Goal: Task Accomplishment & Management: Use online tool/utility

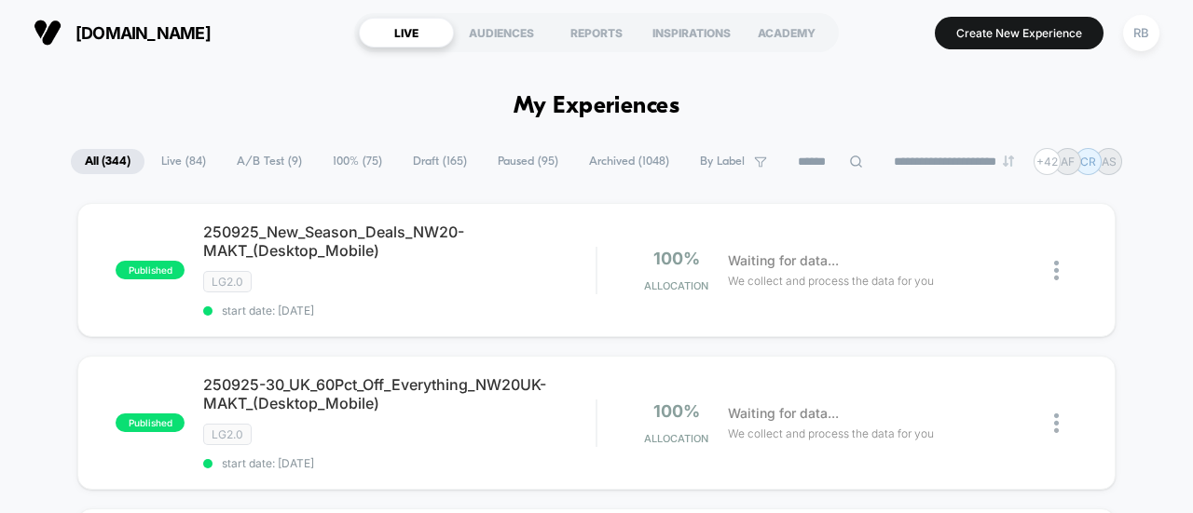
click at [849, 161] on icon at bounding box center [856, 162] width 14 height 14
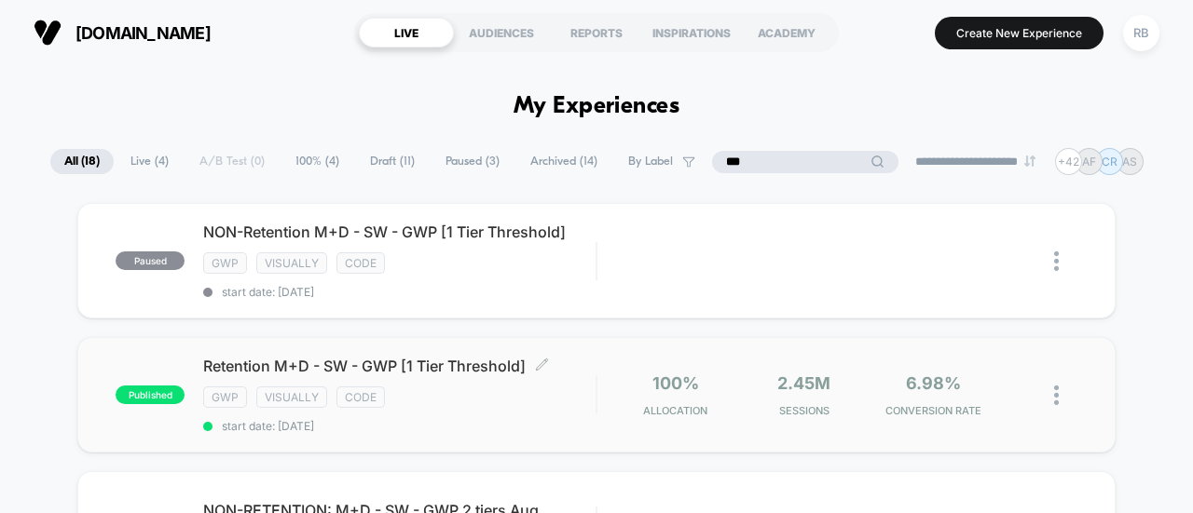
type input "***"
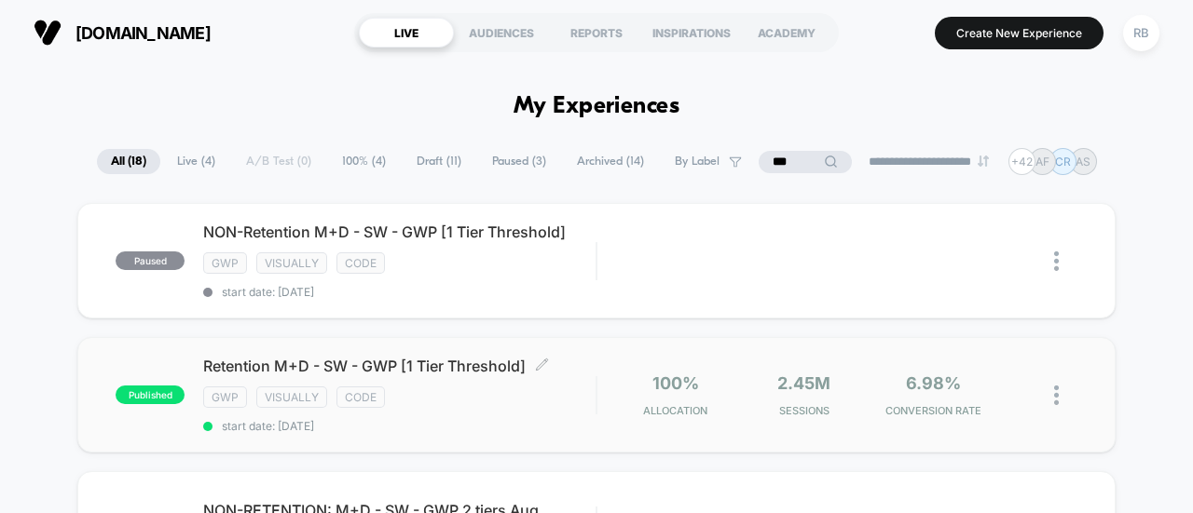
click at [457, 357] on span "Retention M+D - SW - GWP [1 Tier Threshold] Click to edit experience details" at bounding box center [399, 366] width 392 height 19
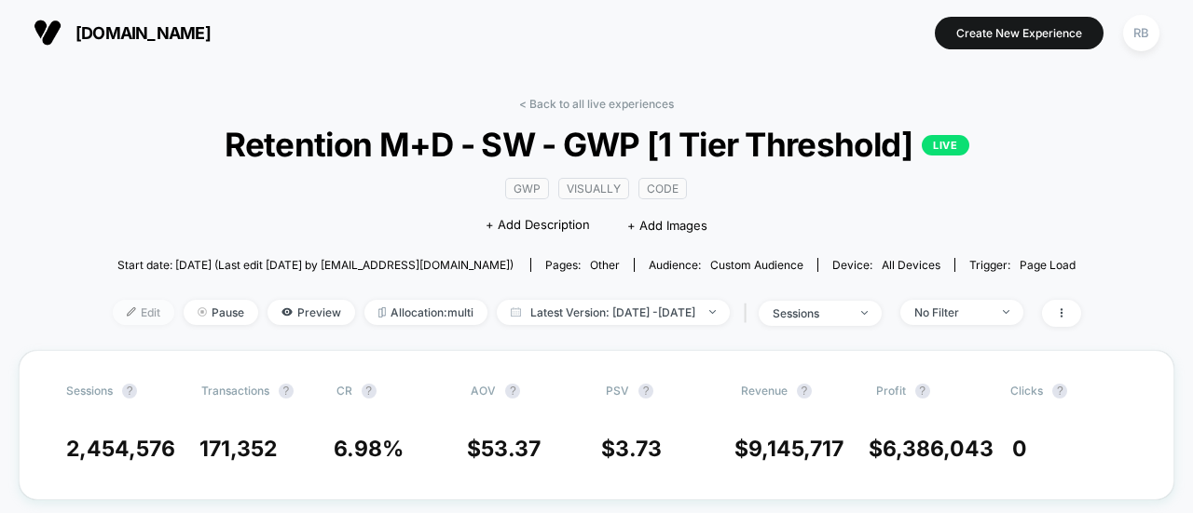
click at [113, 307] on span "Edit" at bounding box center [143, 312] width 61 height 25
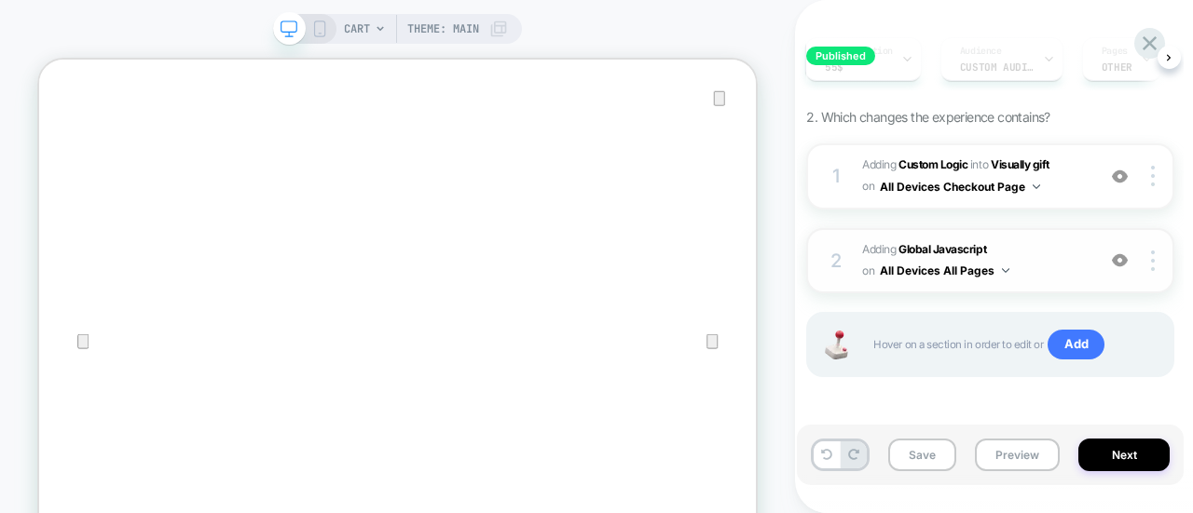
click at [1060, 253] on span "Adding Global Javascript on All Devices All Pages" at bounding box center [974, 261] width 224 height 44
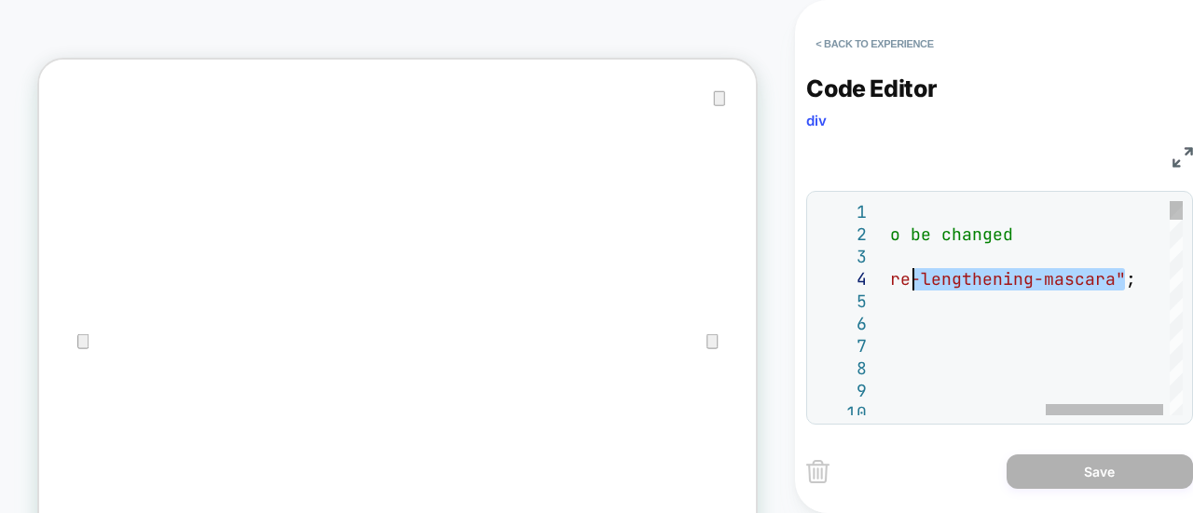
drag, startPoint x: 1127, startPoint y: 280, endPoint x: 881, endPoint y: 282, distance: 246.0
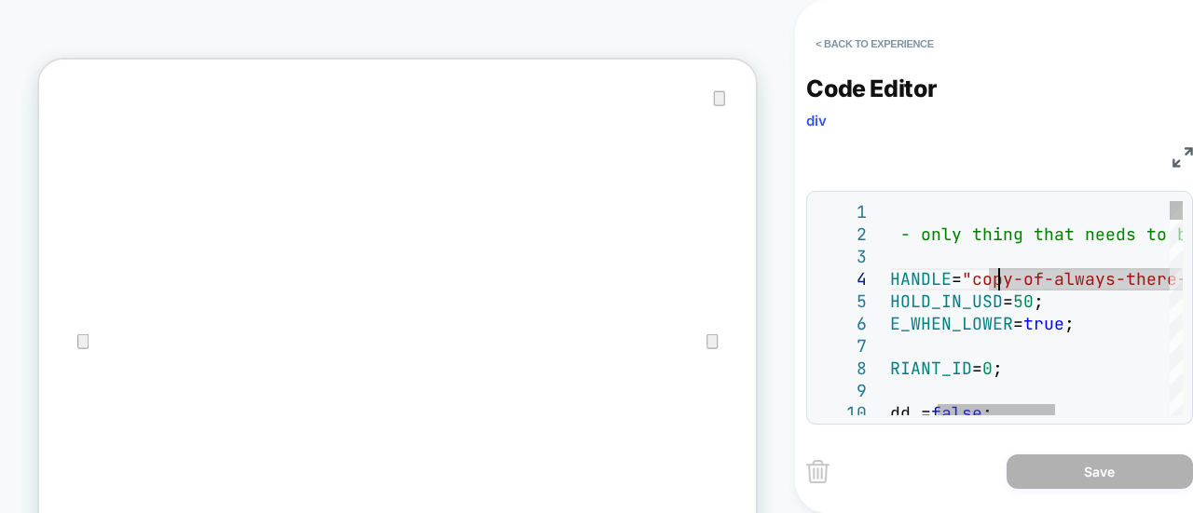
drag, startPoint x: 990, startPoint y: 280, endPoint x: 1099, endPoint y: 284, distance: 109.1
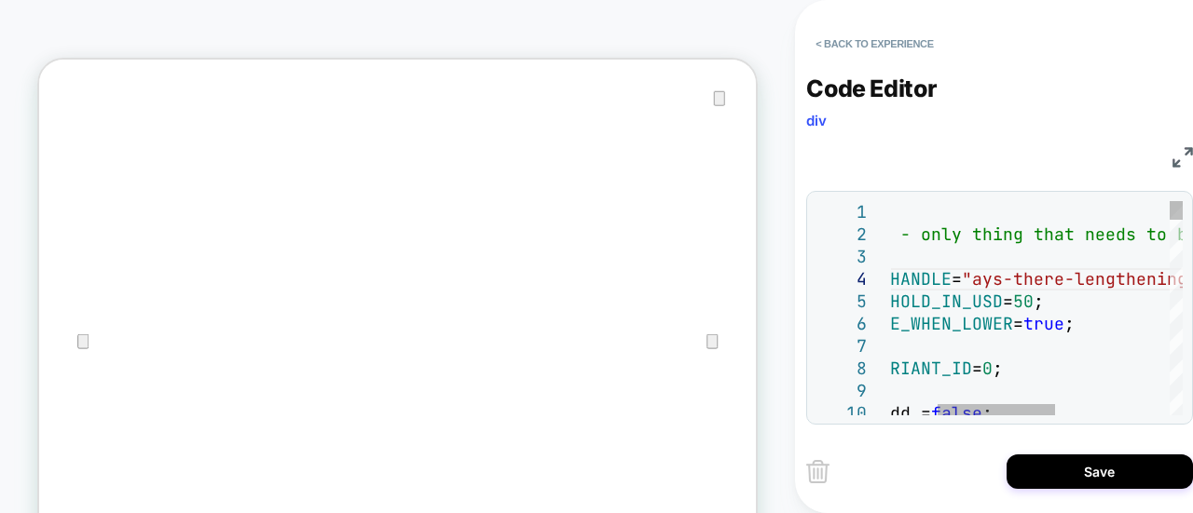
drag, startPoint x: 989, startPoint y: 280, endPoint x: 1112, endPoint y: 283, distance: 123.9
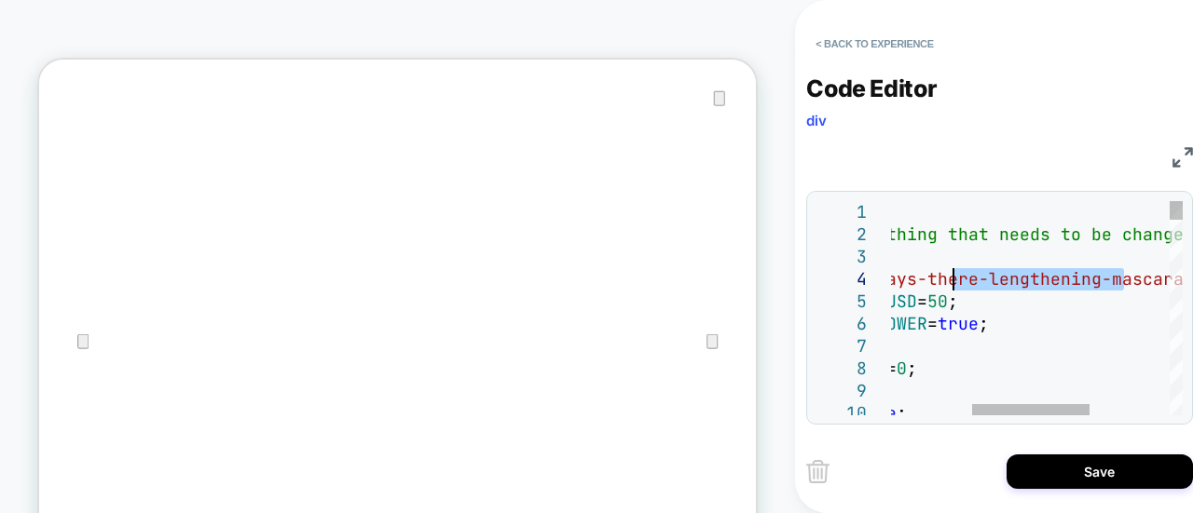
drag, startPoint x: 1127, startPoint y: 282, endPoint x: 949, endPoint y: 288, distance: 178.0
drag, startPoint x: 1024, startPoint y: 284, endPoint x: 903, endPoint y: 284, distance: 121.1
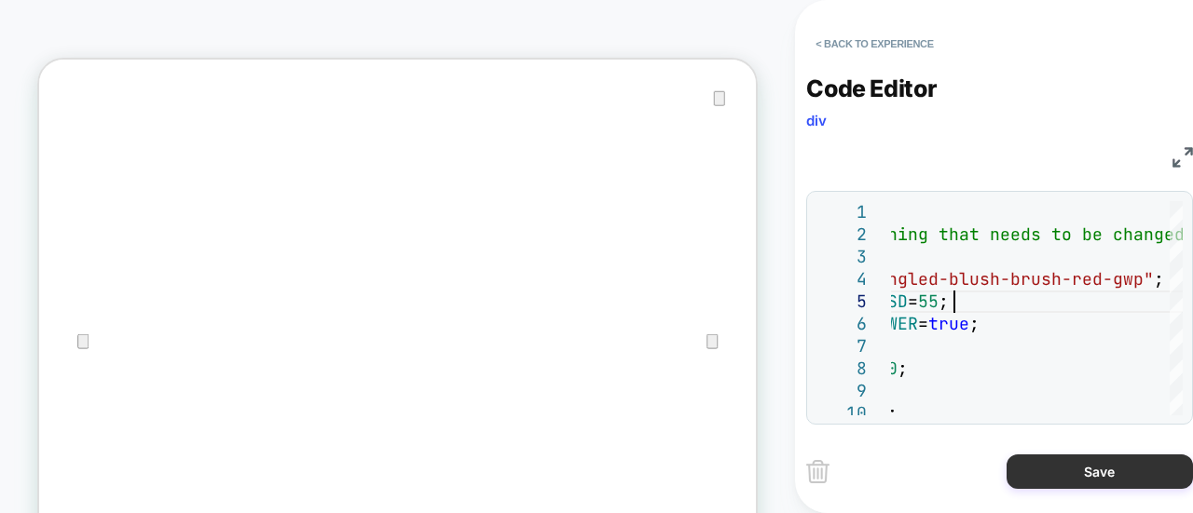
type textarea "**********"
click at [1079, 458] on button "Save" at bounding box center [1099, 472] width 186 height 34
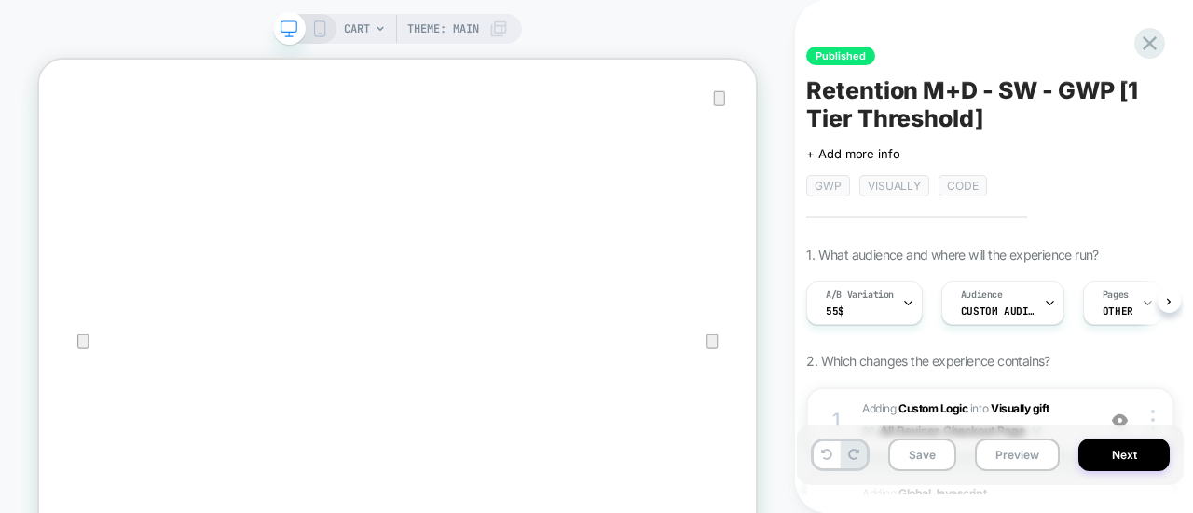
scroll to position [0, 1]
click at [1108, 445] on button "Next" at bounding box center [1123, 455] width 91 height 33
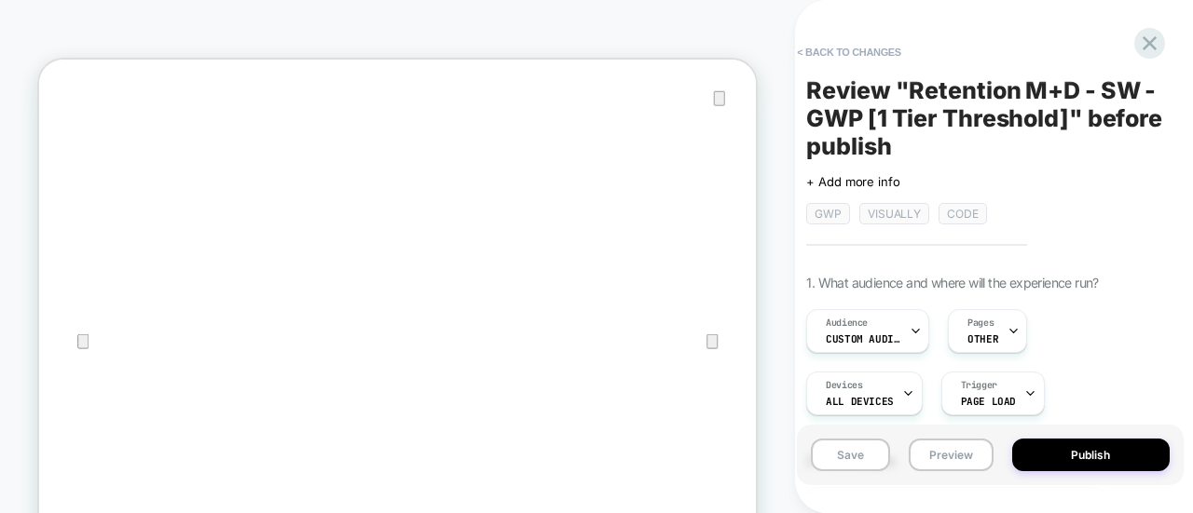
scroll to position [0, 2]
click at [1088, 457] on button "Publish" at bounding box center [1090, 455] width 157 height 33
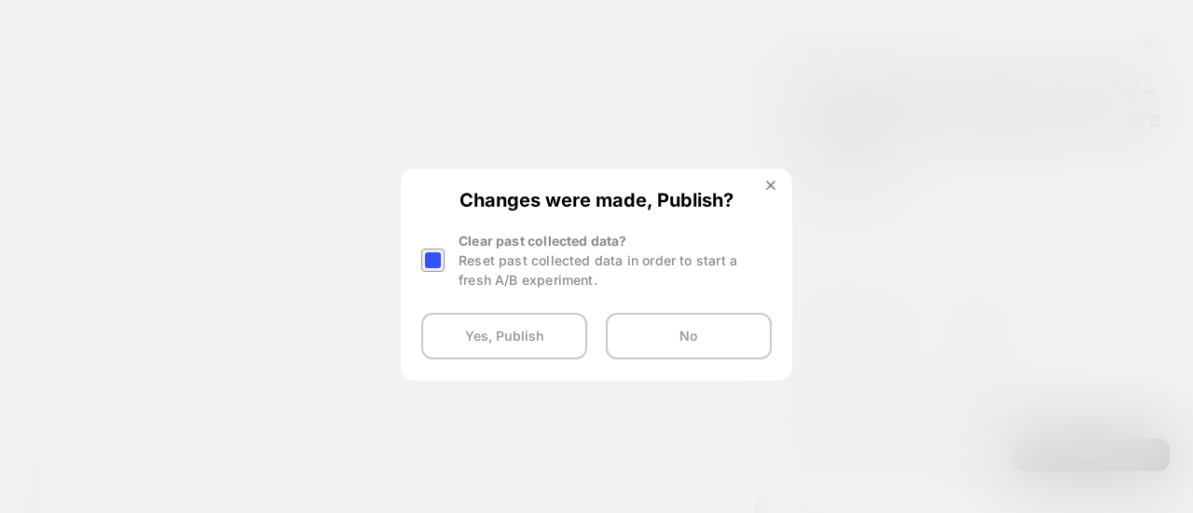
click at [430, 262] on div at bounding box center [432, 260] width 23 height 23
click at [490, 331] on button "Yes, Publish" at bounding box center [504, 336] width 166 height 47
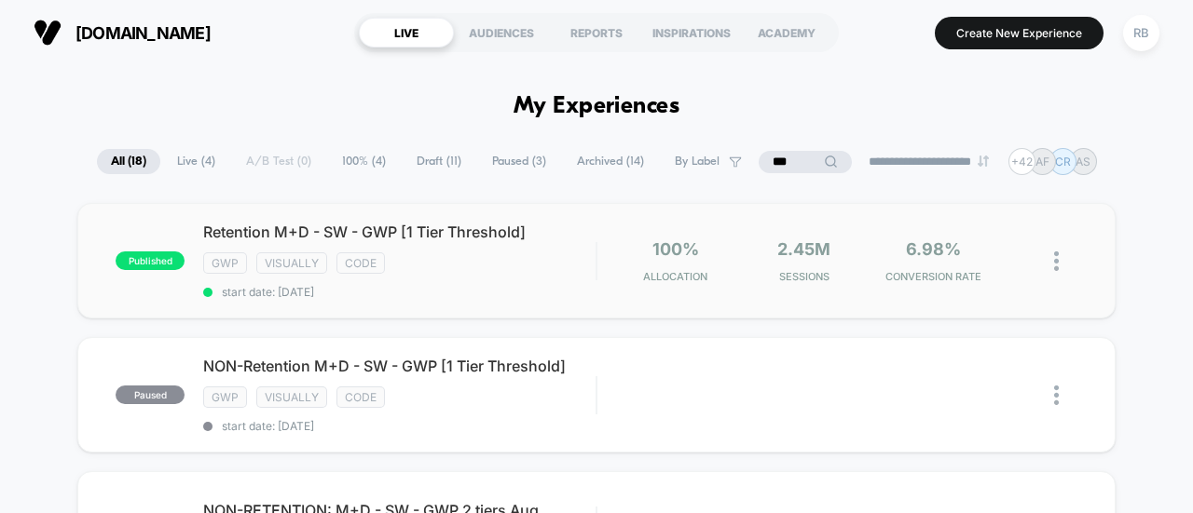
click at [473, 215] on div "published Retention M+D - SW - GWP [1 Tier Threshold] gwp visually code start d…" at bounding box center [596, 261] width 1038 height 116
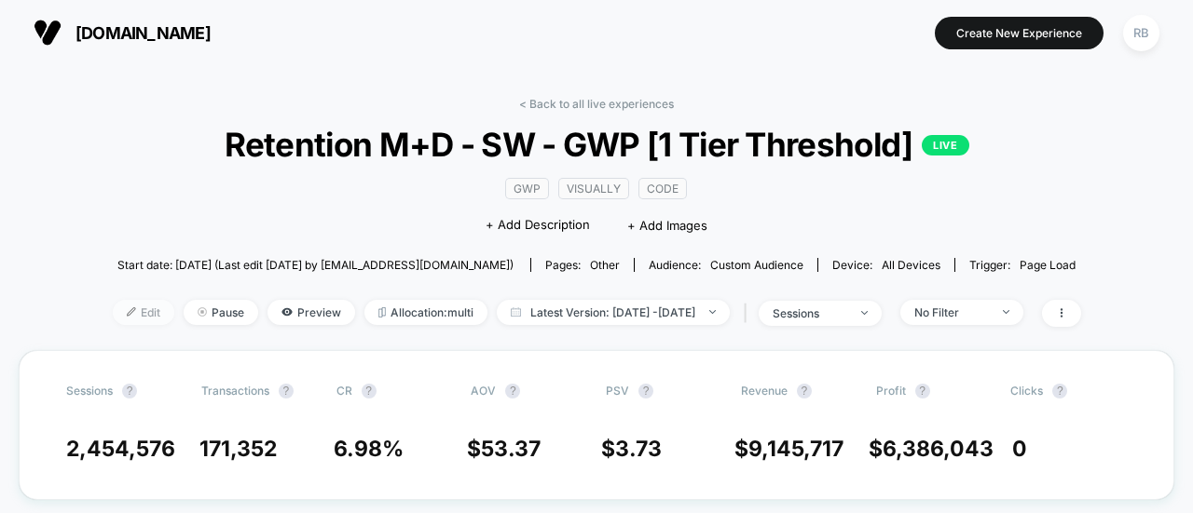
click at [113, 311] on span "Edit" at bounding box center [143, 312] width 61 height 25
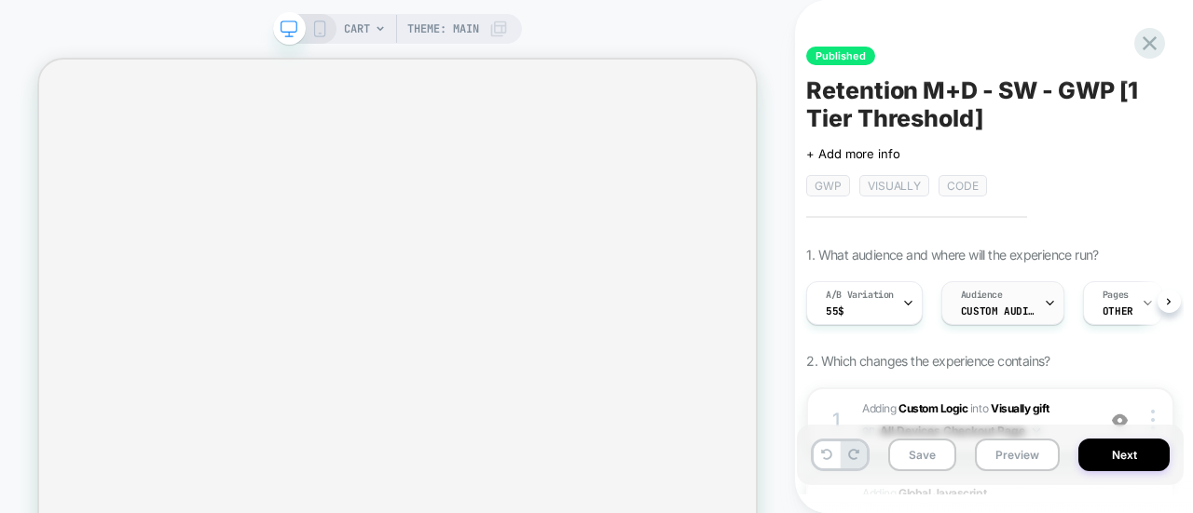
scroll to position [0, 1]
click at [1018, 310] on span "Custom Audience" at bounding box center [997, 311] width 75 height 13
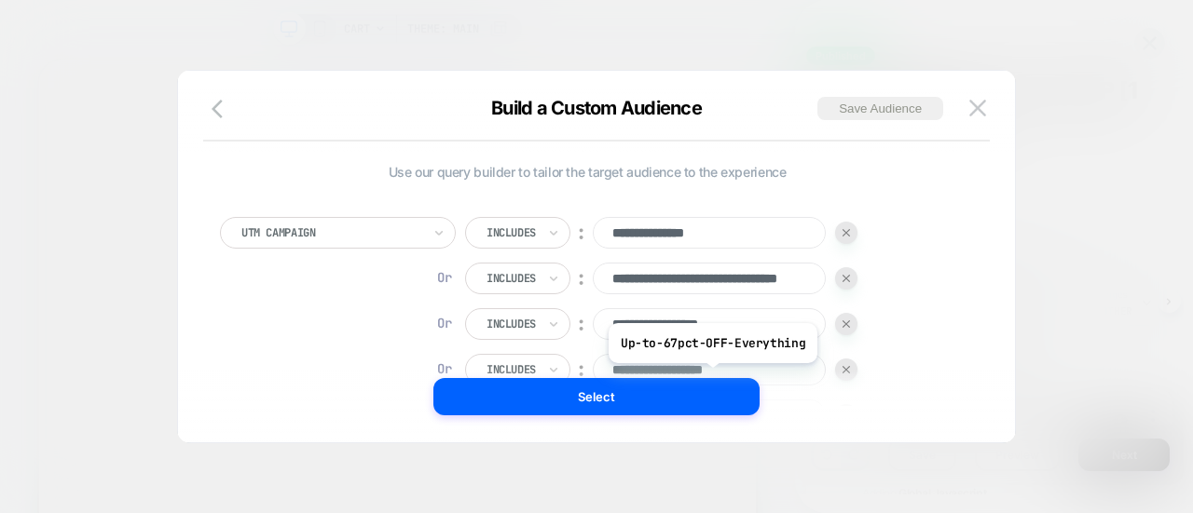
scroll to position [0, 10]
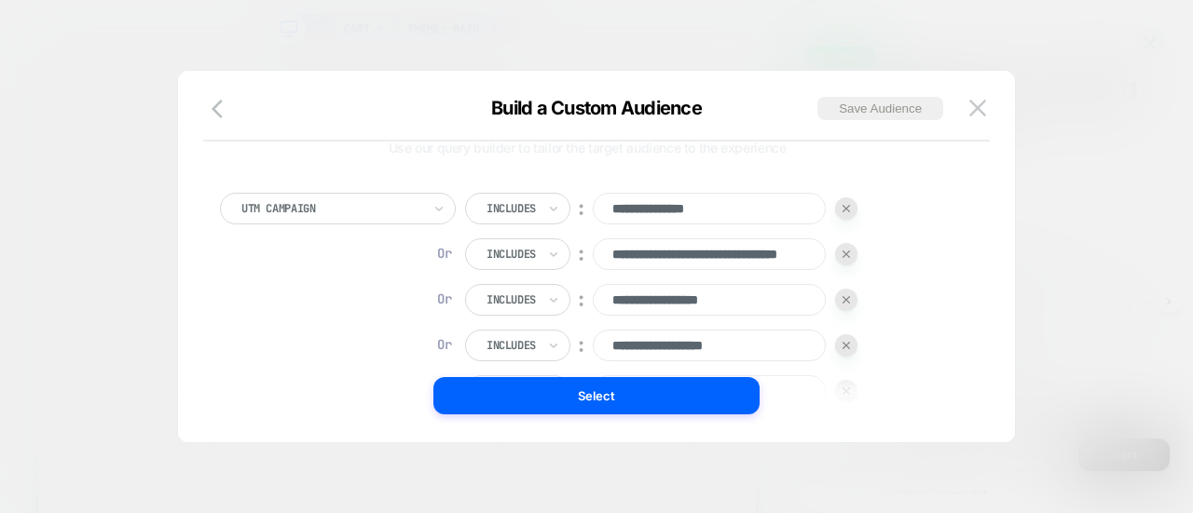
click at [848, 205] on img at bounding box center [845, 208] width 7 height 7
type input "**********"
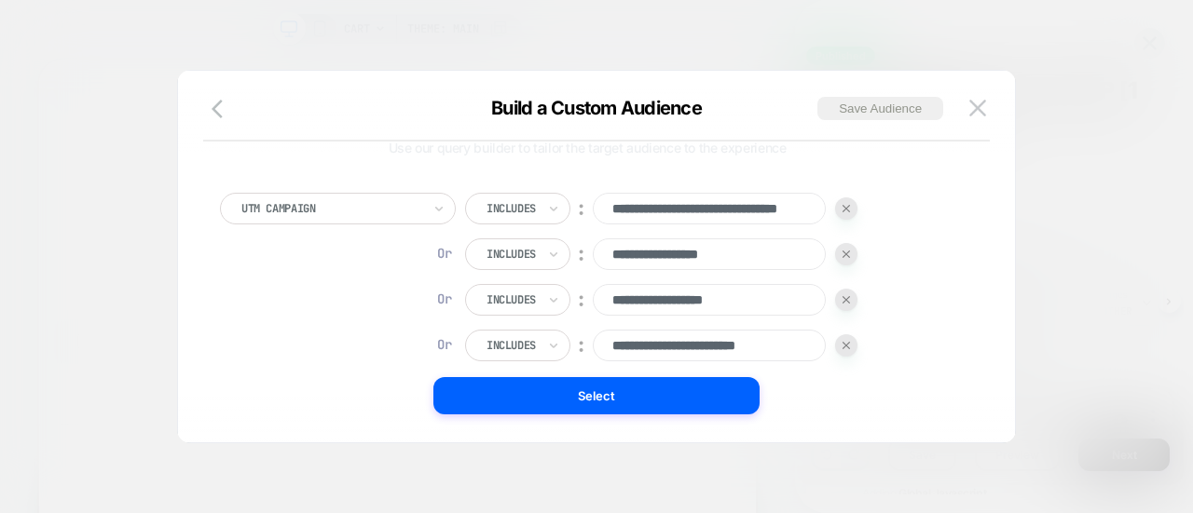
scroll to position [0, 0]
click at [852, 247] on div at bounding box center [846, 254] width 22 height 22
type input "**********"
click at [852, 254] on div at bounding box center [846, 254] width 22 height 22
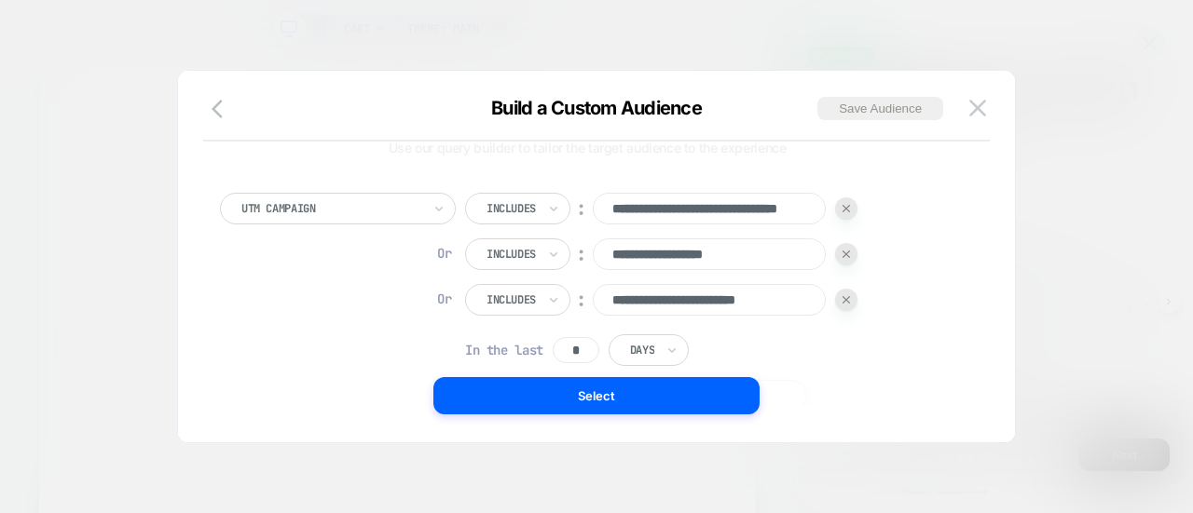
type input "**********"
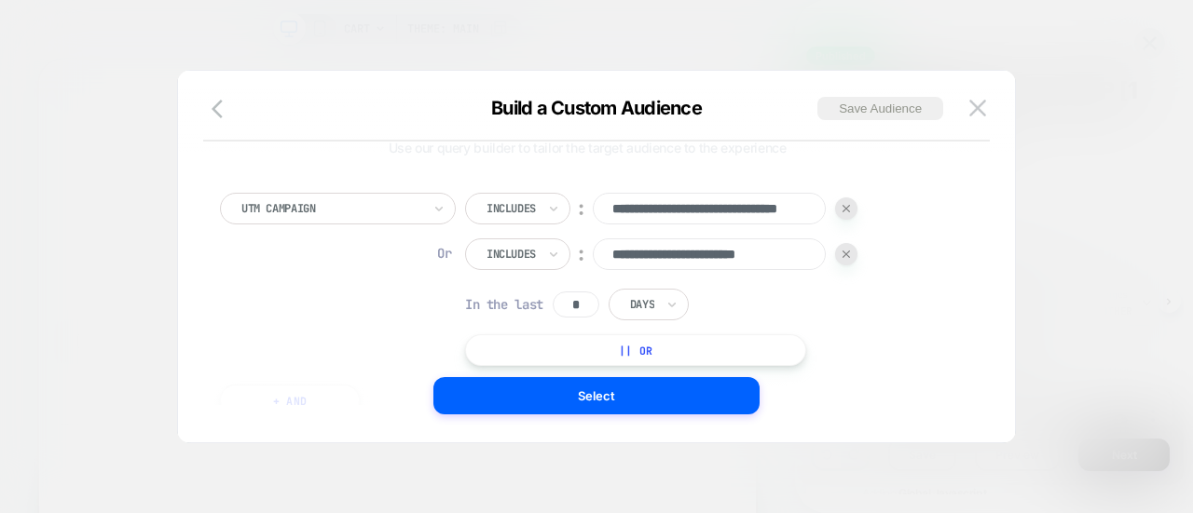
click at [852, 254] on div at bounding box center [846, 254] width 22 height 22
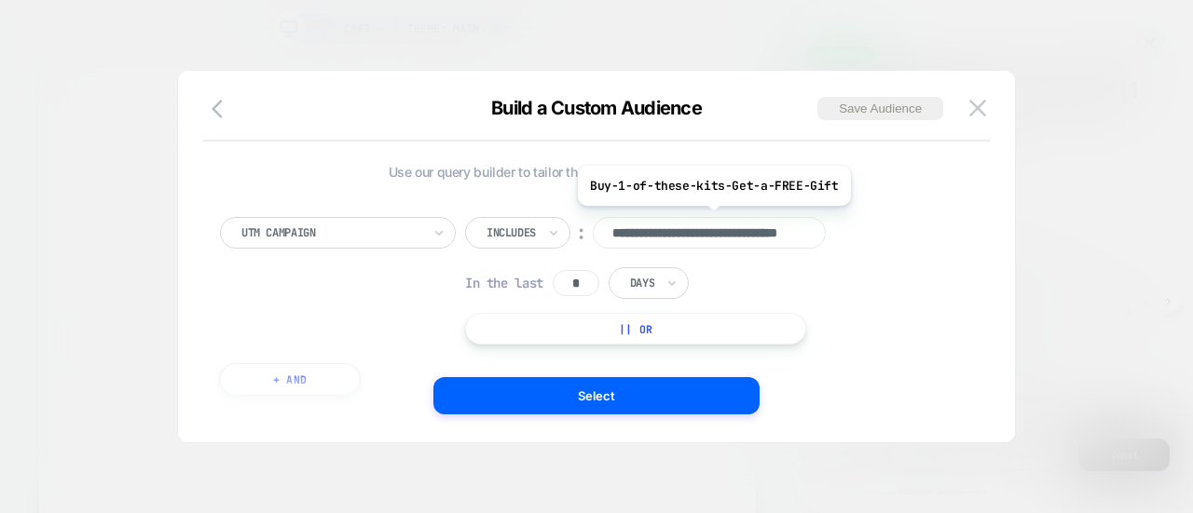
scroll to position [0, 80]
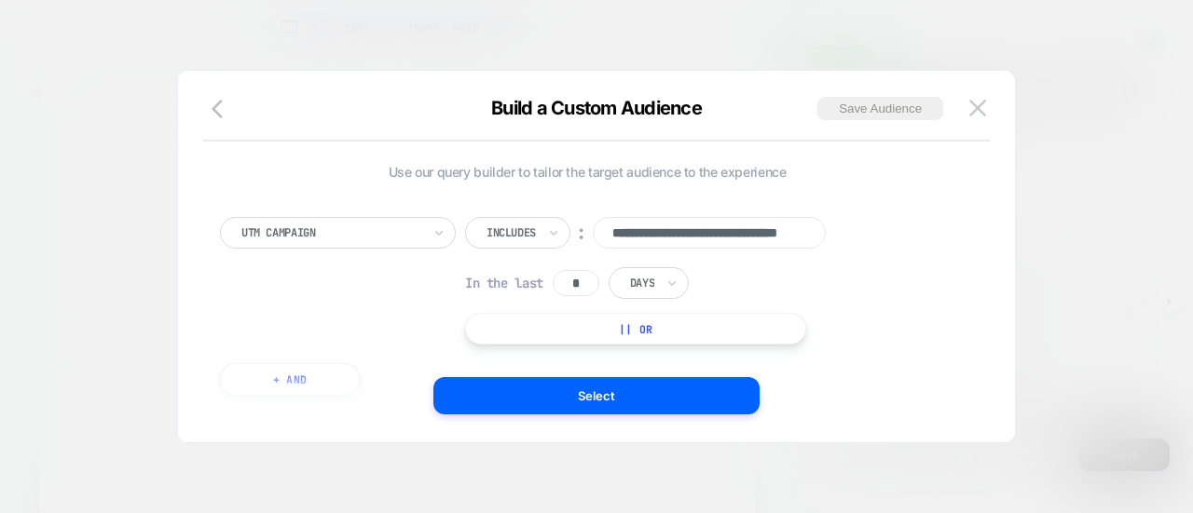
drag, startPoint x: 615, startPoint y: 228, endPoint x: 846, endPoint y: 251, distance: 232.1
click at [846, 251] on div "**********" at bounding box center [661, 281] width 392 height 128
paste input
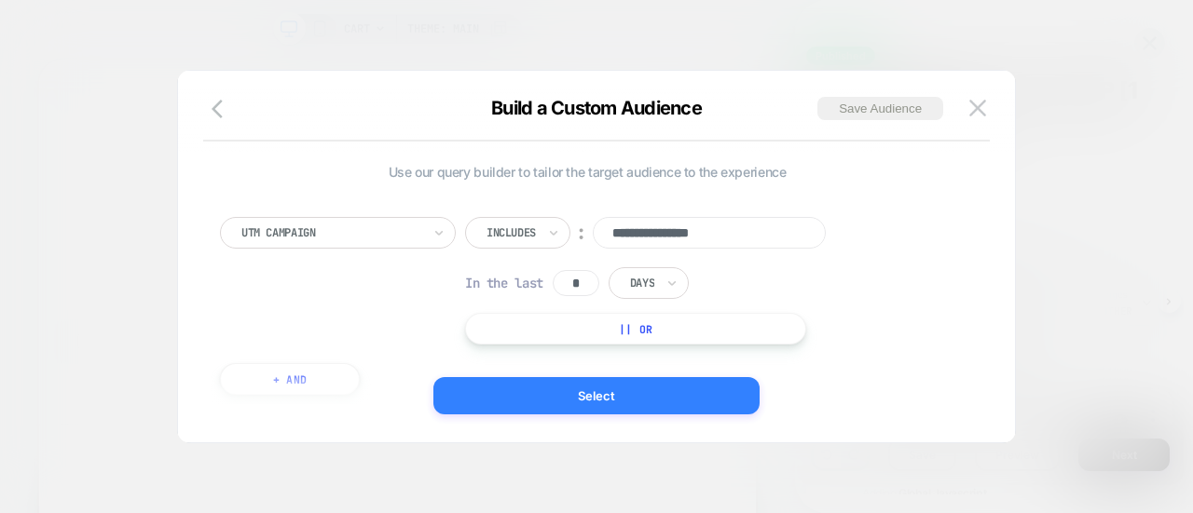
type input "**********"
click at [592, 400] on button "Select" at bounding box center [596, 395] width 326 height 37
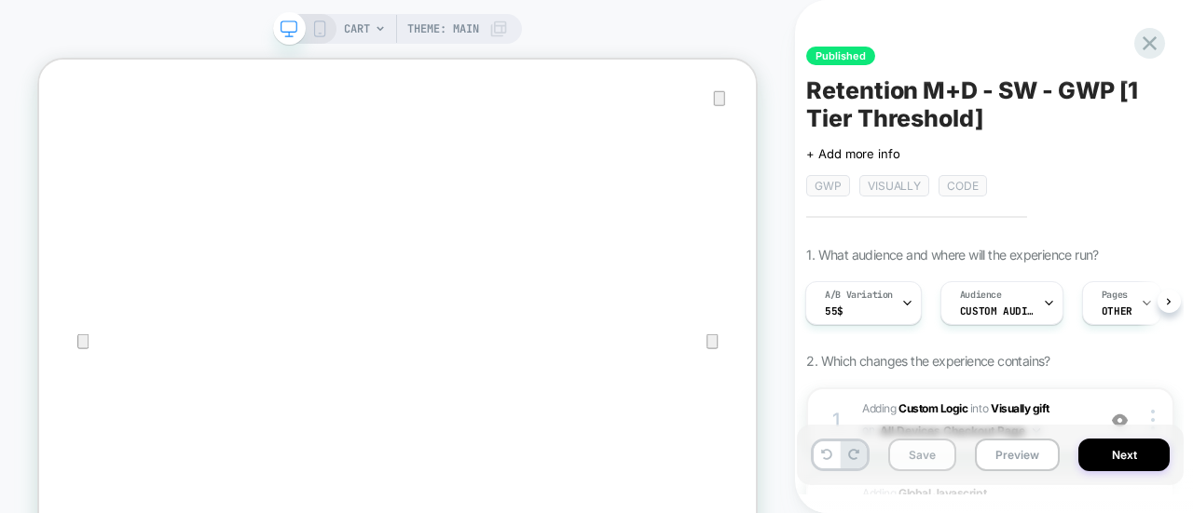
click at [922, 463] on button "Save" at bounding box center [922, 455] width 68 height 33
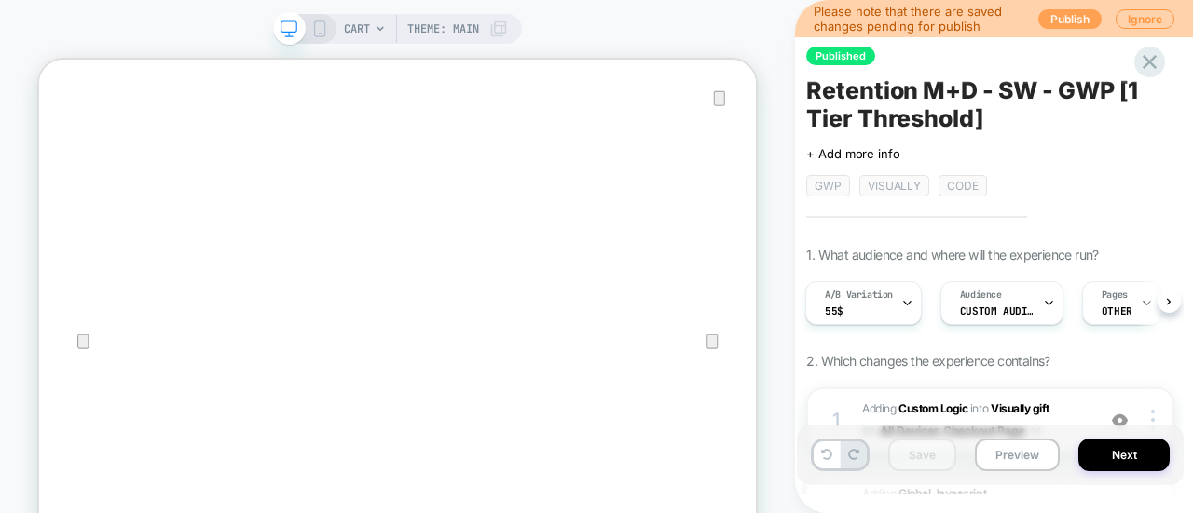
click at [1069, 16] on button "Publish" at bounding box center [1069, 19] width 63 height 20
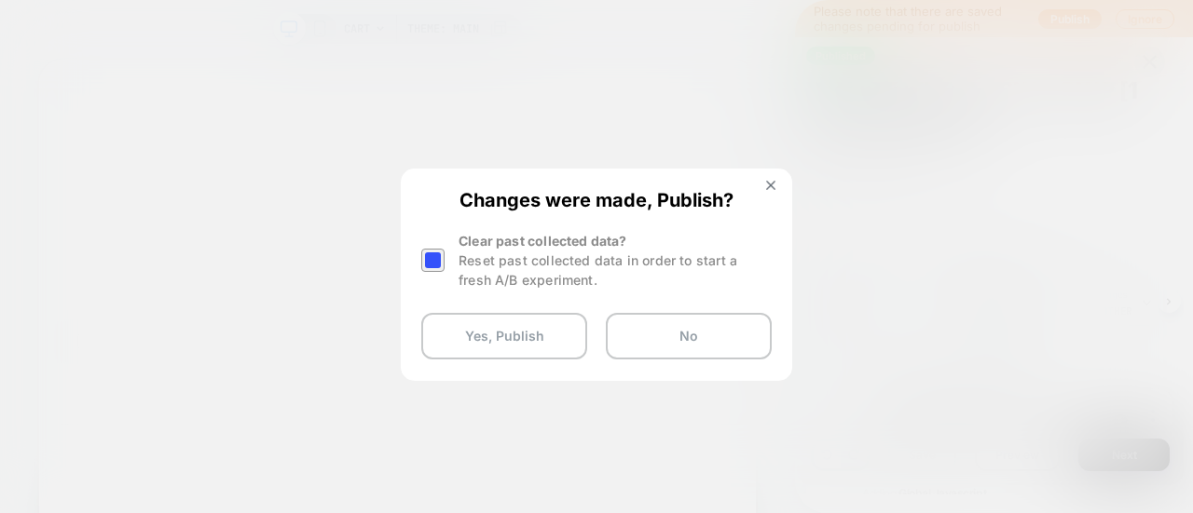
click at [427, 256] on div at bounding box center [432, 260] width 23 height 23
click at [480, 351] on button "Yes, Publish" at bounding box center [504, 336] width 166 height 47
